Goal: Information Seeking & Learning: Find contact information

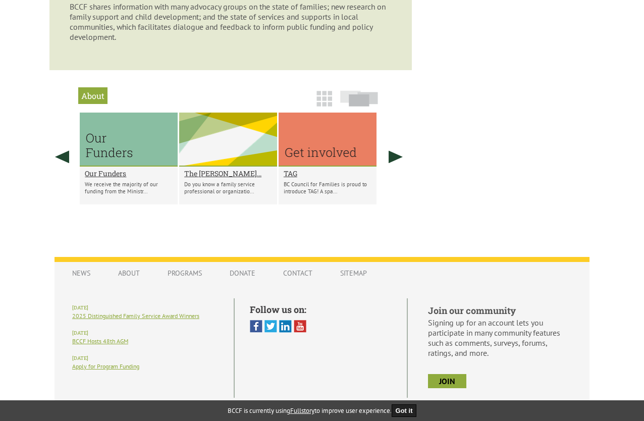
scroll to position [755, 0]
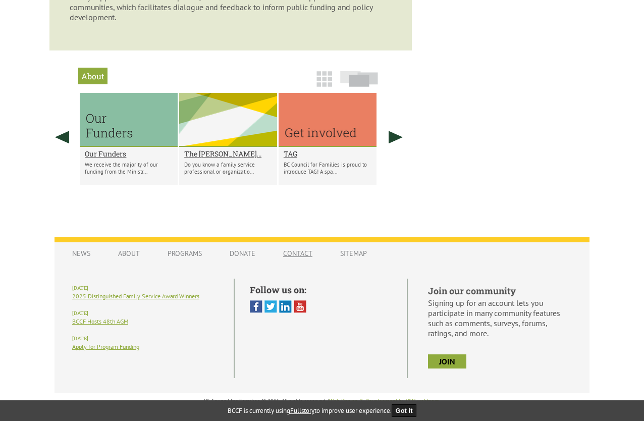
click at [282, 259] on link "Contact" at bounding box center [297, 253] width 49 height 19
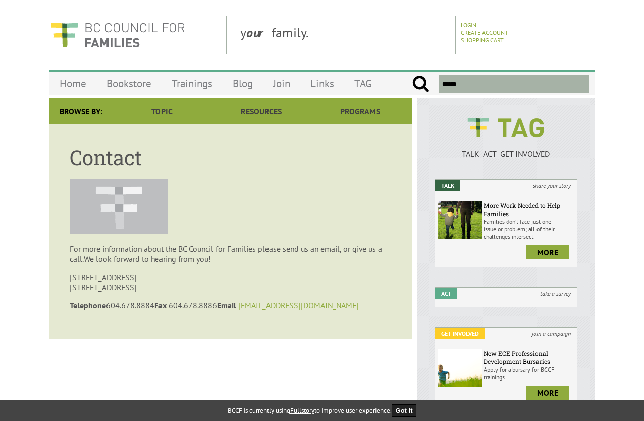
click at [289, 216] on p at bounding box center [231, 207] width 322 height 57
drag, startPoint x: 303, startPoint y: 309, endPoint x: 249, endPoint y: 311, distance: 54.0
click at [249, 310] on p "Telephone 604.678.8884 Fax 604.678.8886 Email bccf@bccf.ca" at bounding box center [231, 305] width 322 height 10
copy p "bccf@bccf.ca"
